Goal: Information Seeking & Learning: Learn about a topic

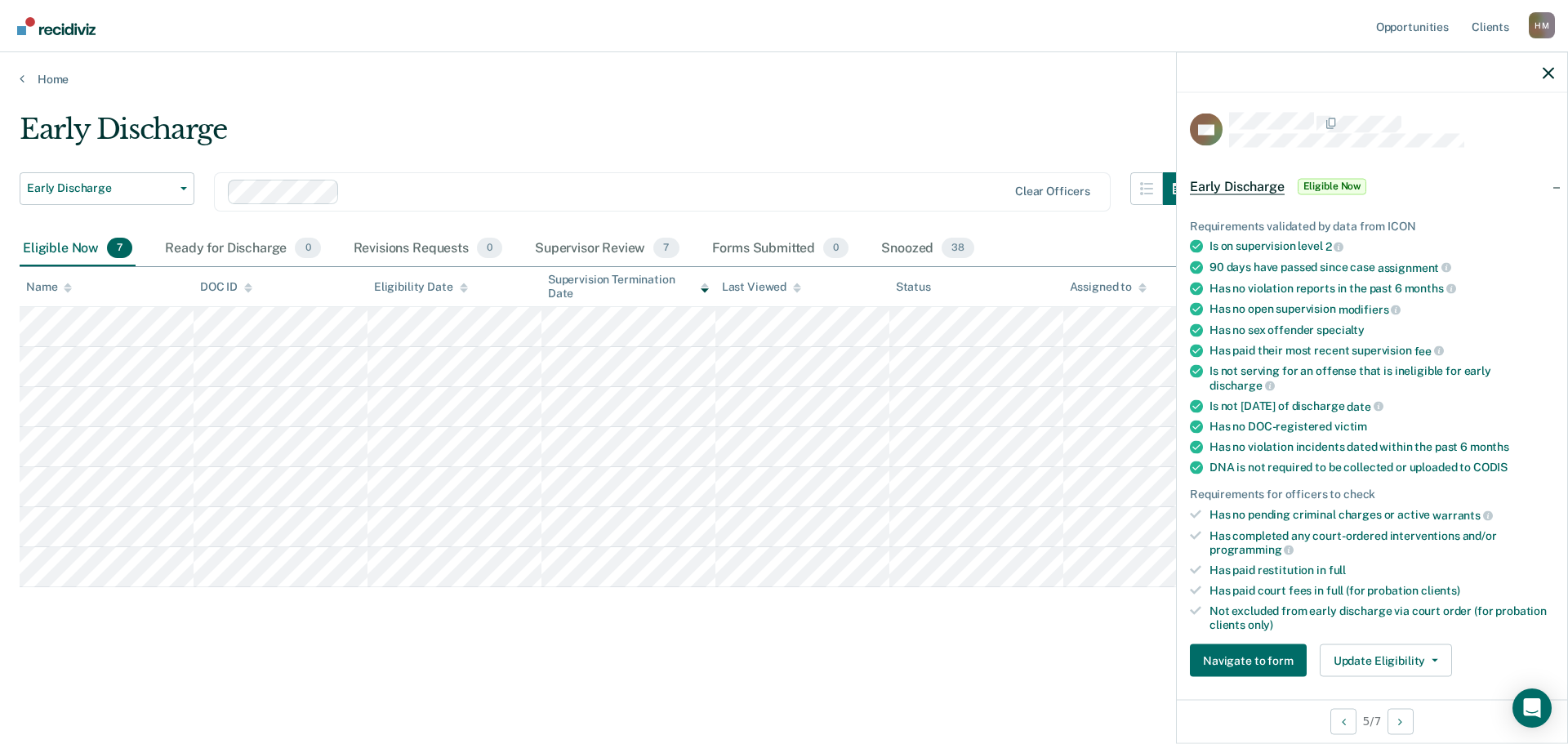
click at [1544, 80] on div at bounding box center [1372, 72] width 390 height 40
click at [1556, 72] on div at bounding box center [1372, 72] width 390 height 40
click at [1550, 73] on icon "button" at bounding box center [1548, 73] width 12 height 12
click at [1540, 79] on div at bounding box center [1372, 72] width 390 height 40
click at [1547, 75] on icon "button" at bounding box center [1548, 73] width 12 height 12
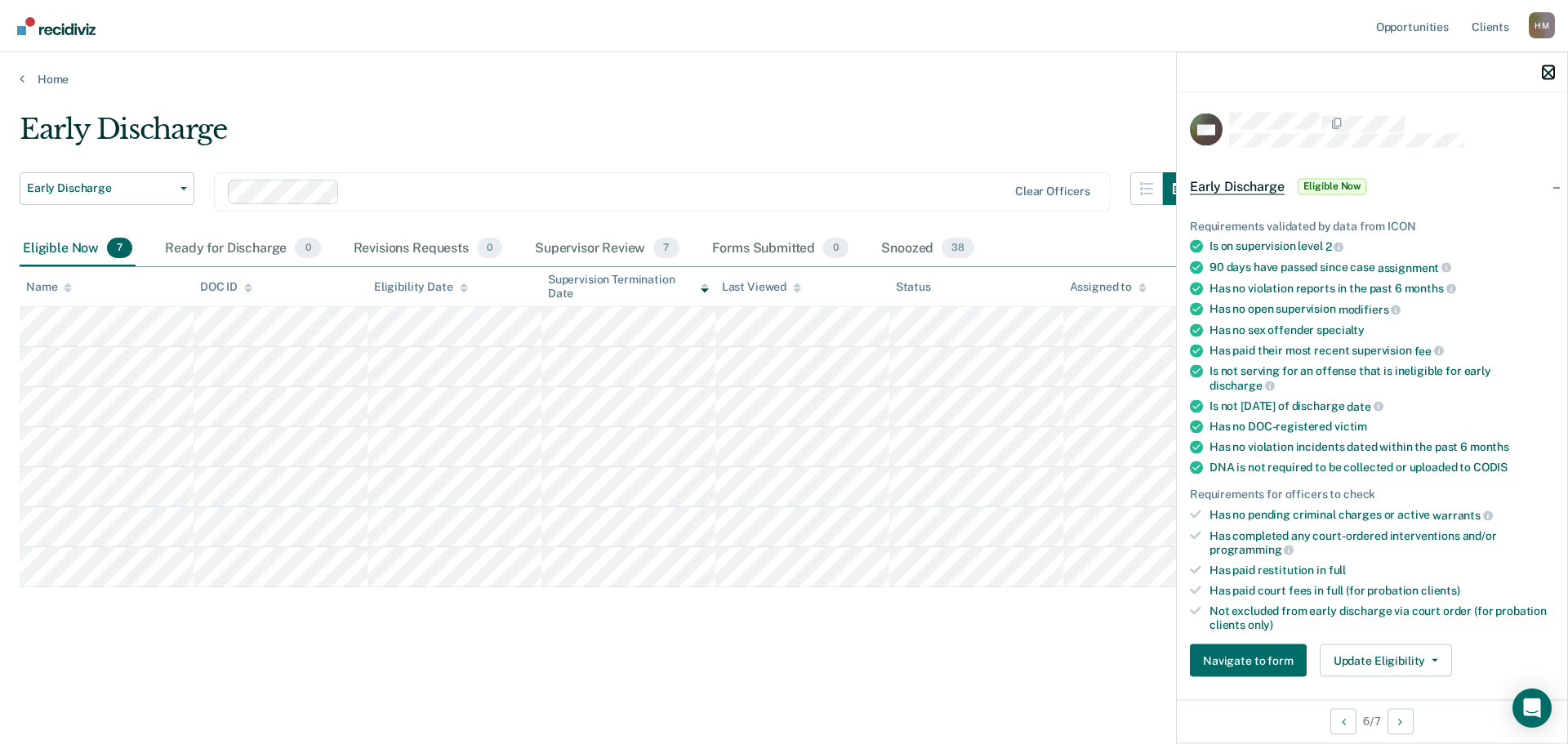
click at [1553, 70] on icon "button" at bounding box center [1548, 73] width 12 height 12
click at [1555, 75] on div at bounding box center [1372, 72] width 390 height 40
click at [1546, 68] on icon "button" at bounding box center [1548, 73] width 12 height 12
